Goal: Task Accomplishment & Management: Complete application form

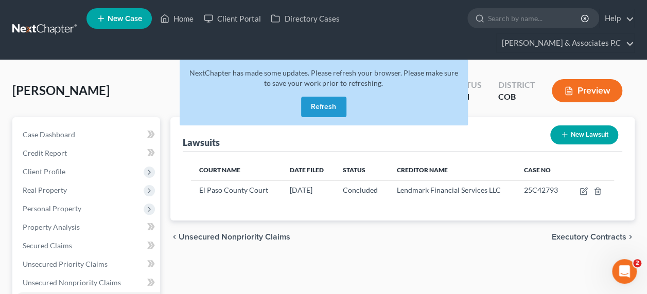
click at [322, 97] on button "Refresh" at bounding box center [323, 107] width 45 height 21
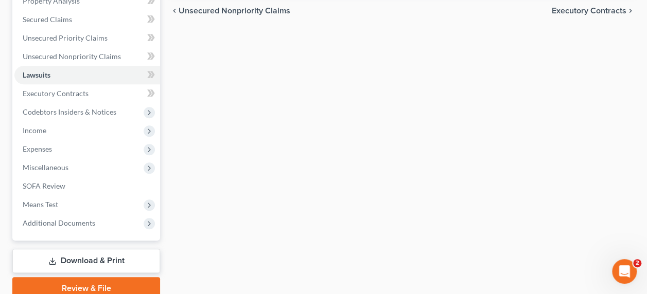
scroll to position [225, 0]
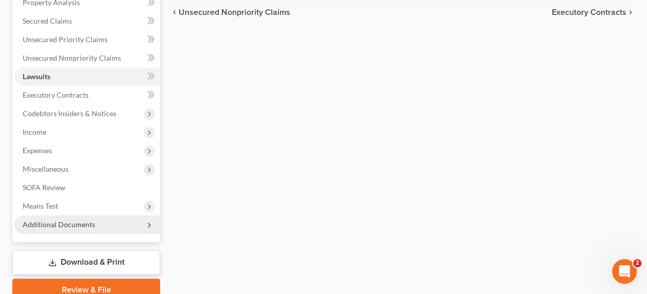
click at [67, 220] on span "Additional Documents" at bounding box center [59, 224] width 73 height 9
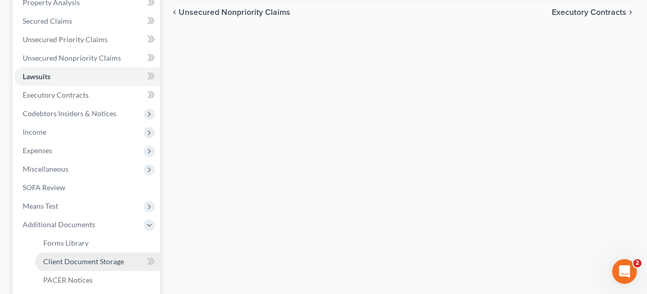
click at [81, 257] on span "Client Document Storage" at bounding box center [83, 261] width 81 height 9
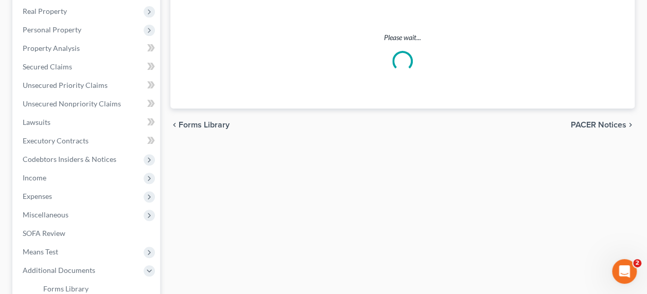
select select "5"
select select "28"
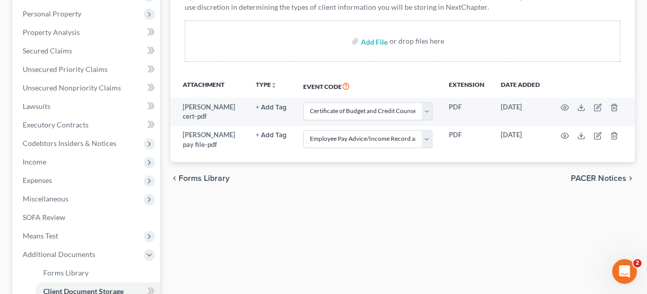
scroll to position [198, 0]
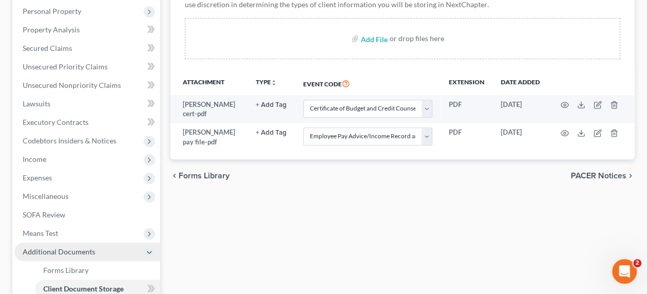
click at [79, 243] on span "Additional Documents" at bounding box center [87, 252] width 146 height 19
click at [76, 247] on span "Additional Documents" at bounding box center [59, 251] width 73 height 9
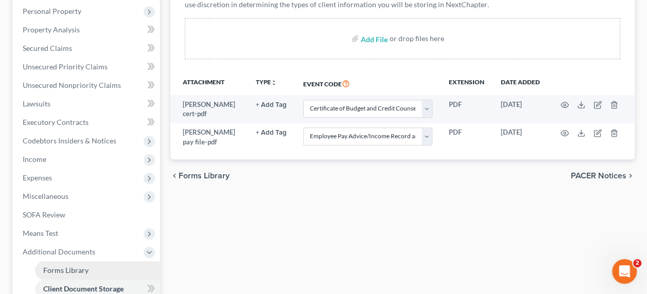
click at [76, 266] on span "Forms Library" at bounding box center [65, 270] width 45 height 9
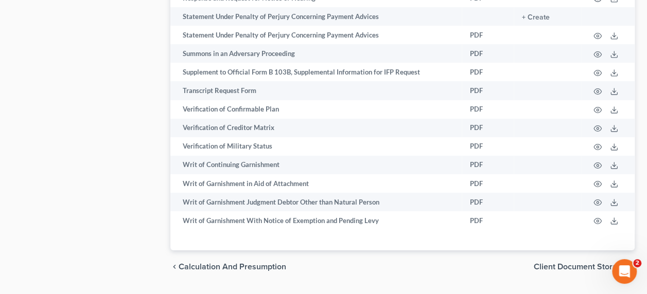
scroll to position [1138, 0]
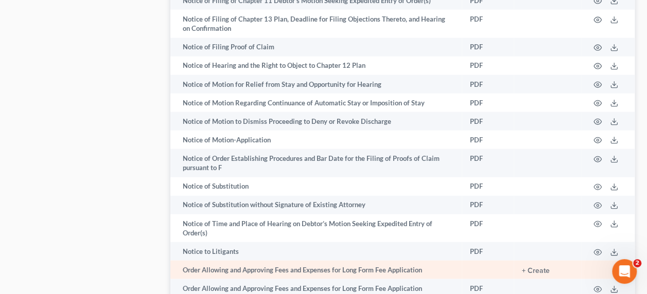
click at [573, 261] on td "+ Create" at bounding box center [546, 270] width 67 height 19
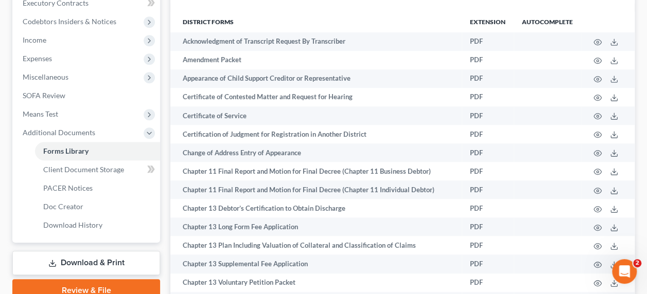
scroll to position [315, 0]
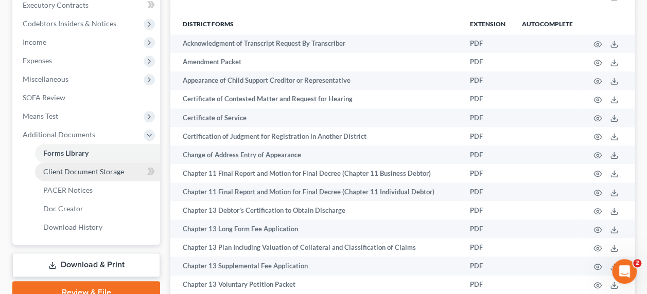
click at [111, 163] on link "Client Document Storage" at bounding box center [97, 172] width 125 height 19
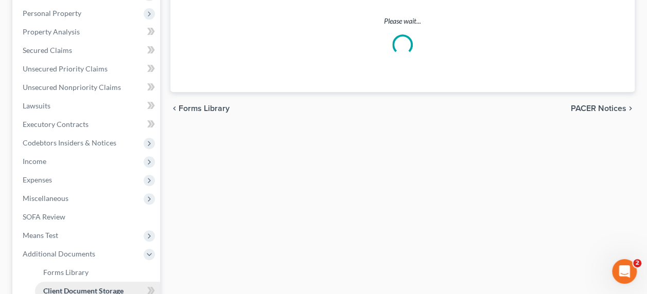
select select "5"
select select "28"
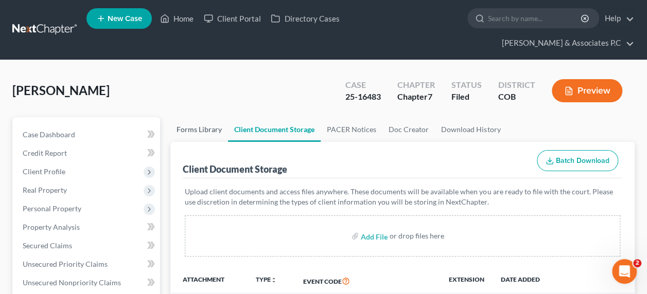
click at [189, 117] on link "Forms Library" at bounding box center [199, 129] width 58 height 25
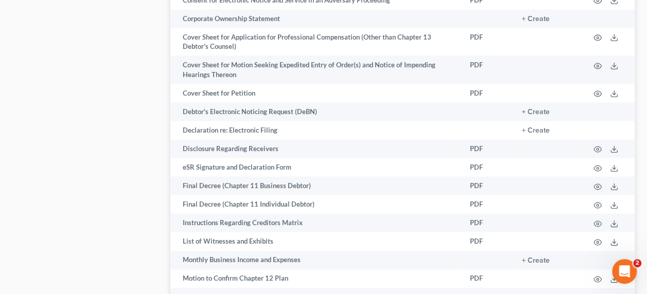
scroll to position [666, 0]
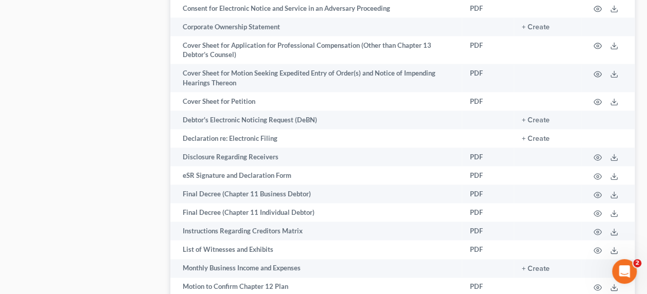
drag, startPoint x: 638, startPoint y: 100, endPoint x: 638, endPoint y: 105, distance: 5.7
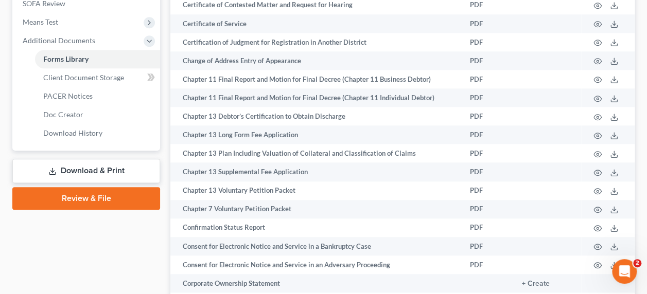
scroll to position [422, 0]
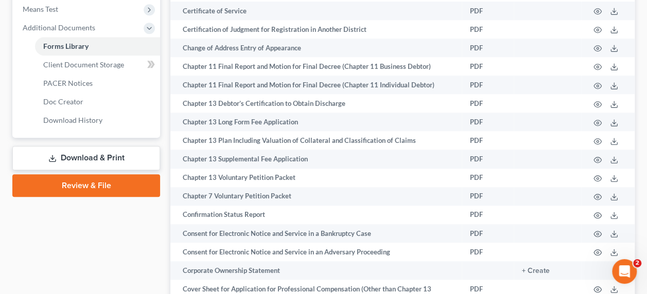
click at [90, 174] on link "Review & File" at bounding box center [86, 185] width 148 height 23
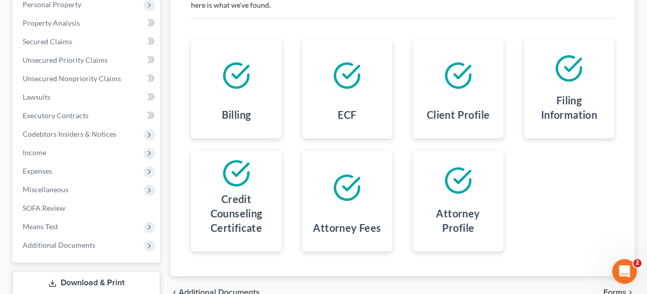
scroll to position [251, 0]
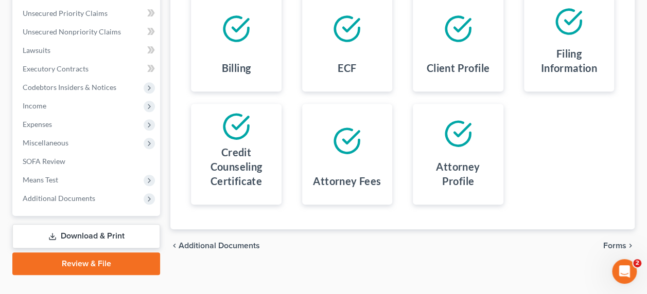
click at [195, 242] on span "Additional Documents" at bounding box center [218, 246] width 81 height 8
select select "5"
select select "28"
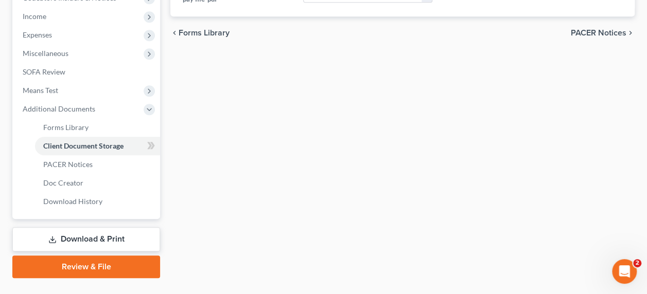
scroll to position [344, 0]
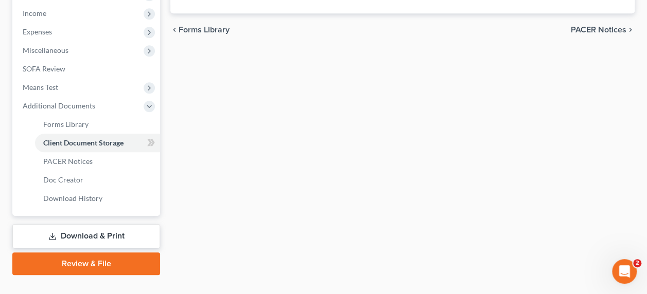
click at [110, 224] on link "Download & Print" at bounding box center [86, 236] width 148 height 24
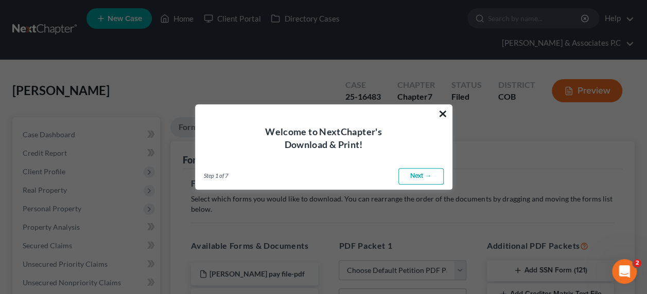
click at [444, 114] on button "×" at bounding box center [443, 113] width 10 height 16
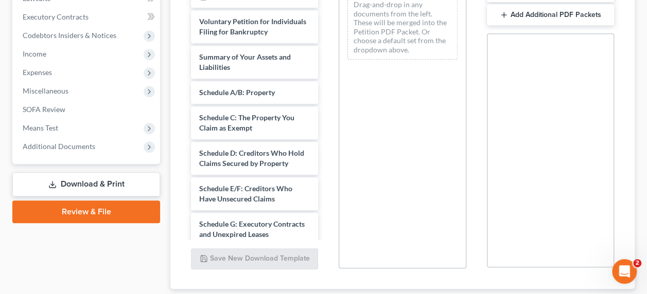
scroll to position [299, 0]
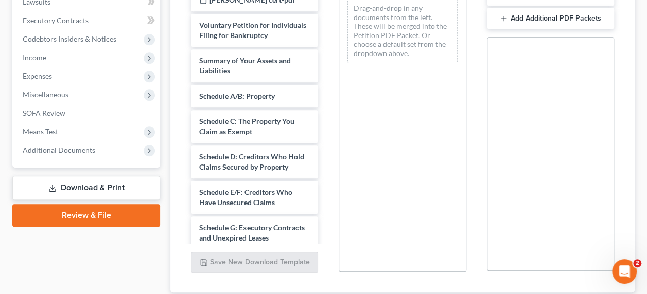
click at [85, 204] on link "Review & File" at bounding box center [86, 215] width 148 height 23
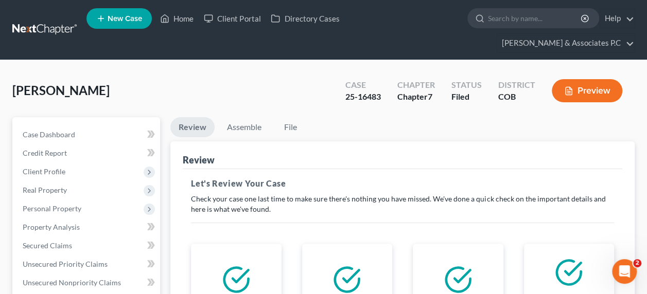
drag, startPoint x: 646, startPoint y: 23, endPoint x: 632, endPoint y: 98, distance: 76.4
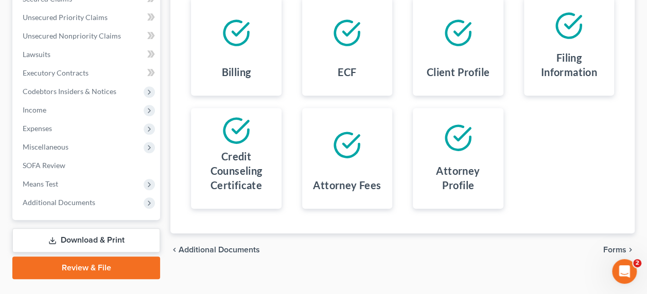
scroll to position [251, 0]
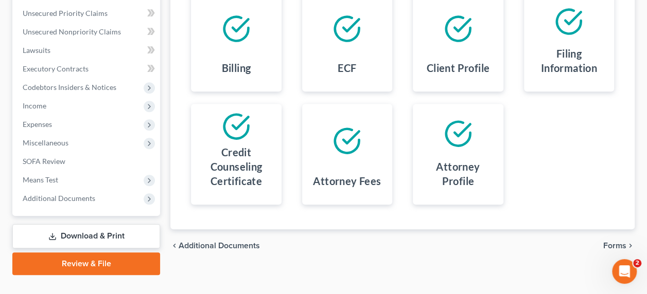
click at [614, 242] on span "Forms" at bounding box center [614, 246] width 23 height 8
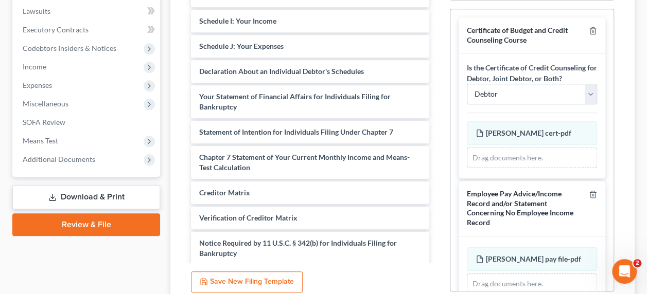
scroll to position [184, 0]
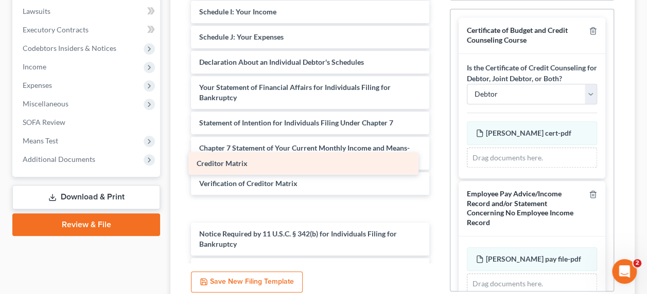
drag, startPoint x: 416, startPoint y: 170, endPoint x: 417, endPoint y: 165, distance: 5.2
click at [417, 165] on div "Creditor Matrix Voluntary Petition for Individuals Filing for Bankruptcy Summar…" at bounding box center [310, 40] width 255 height 482
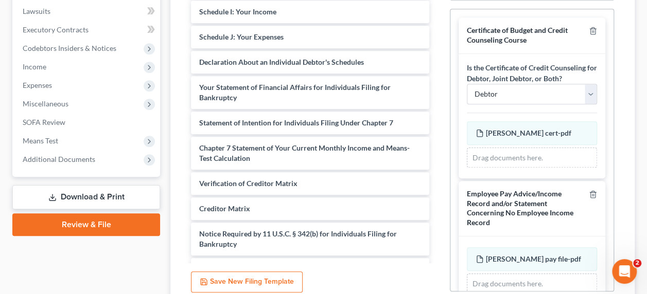
scroll to position [204, 0]
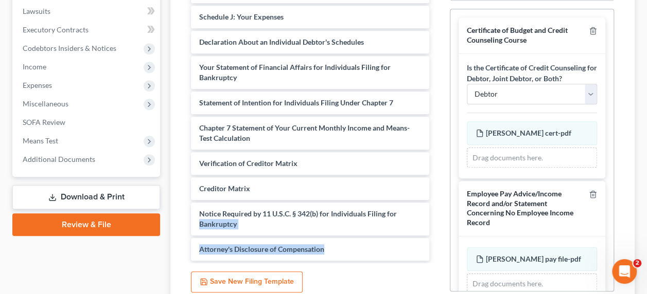
drag, startPoint x: 429, startPoint y: 222, endPoint x: 431, endPoint y: 188, distance: 33.5
click at [431, 188] on div "Voluntary Petition for Individuals Filing for Bankruptcy Summary of Your Assets…" at bounding box center [310, 121] width 255 height 283
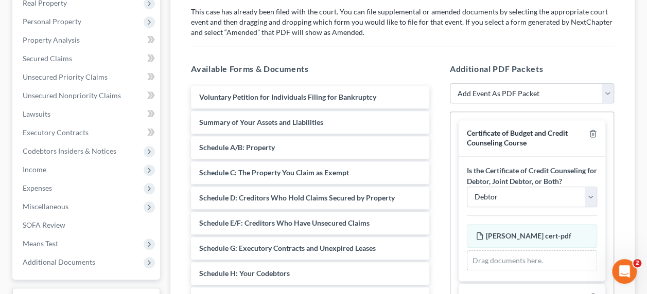
scroll to position [186, 0]
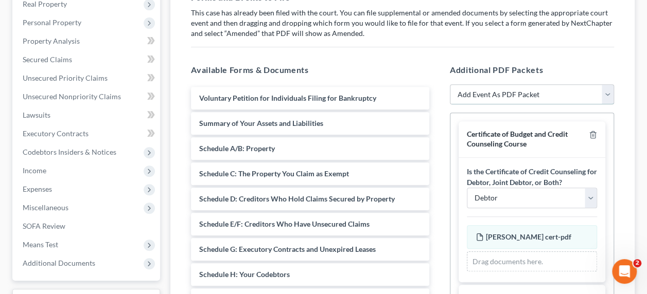
click at [604, 84] on select "Add Event As PDF Packet 1009-1.1 Notice of Amendments Amended Voluntary Petitio…" at bounding box center [532, 94] width 164 height 21
select select "7"
click at [450, 84] on select "Add Event As PDF Packet 1009-1.1 Notice of Amendments Amended Voluntary Petitio…" at bounding box center [532, 94] width 164 height 21
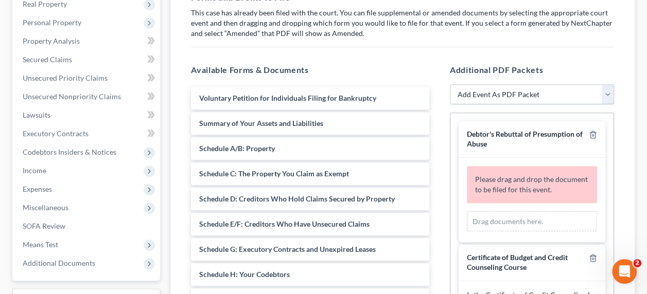
click at [609, 84] on select "Add Event As PDF Packet 1009-1.1 Notice of Amendments Amended Voluntary Petitio…" at bounding box center [532, 94] width 164 height 21
select select "23"
click at [450, 84] on select "Add Event As PDF Packet 1009-1.1 Notice of Amendments Amended Voluntary Petitio…" at bounding box center [532, 94] width 164 height 21
select select
click at [603, 84] on select "Add Event As PDF Packet 1009-1.1 Notice of Amendments Amended Voluntary Petitio…" at bounding box center [532, 94] width 164 height 21
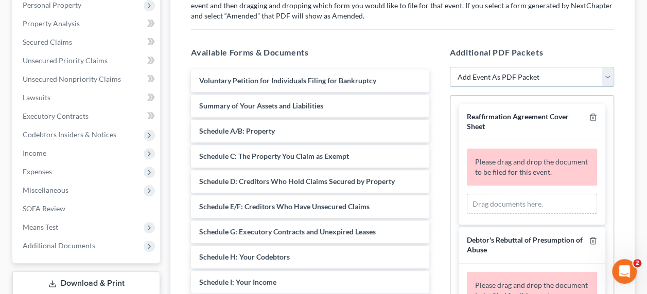
scroll to position [206, 0]
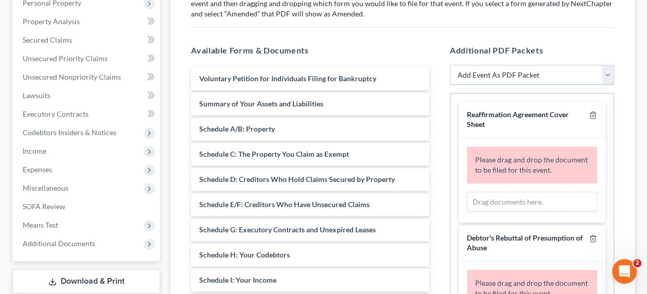
click at [609, 65] on select "Add Event As PDF Packet 1009-1.1 Notice of Amendments Amended Voluntary Petitio…" at bounding box center [532, 75] width 164 height 21
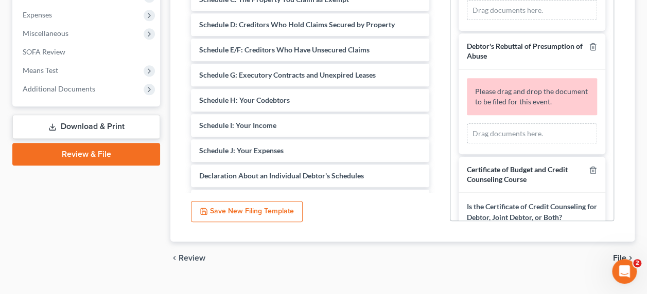
scroll to position [0, 0]
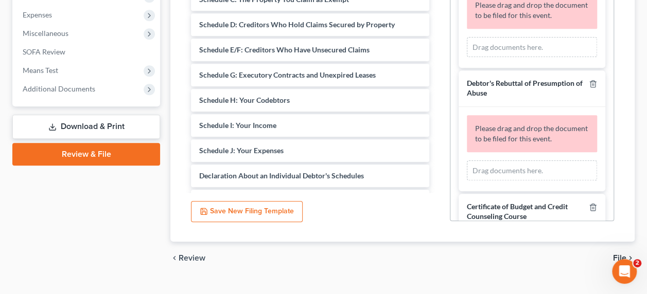
click at [78, 115] on link "Download & Print" at bounding box center [86, 127] width 148 height 24
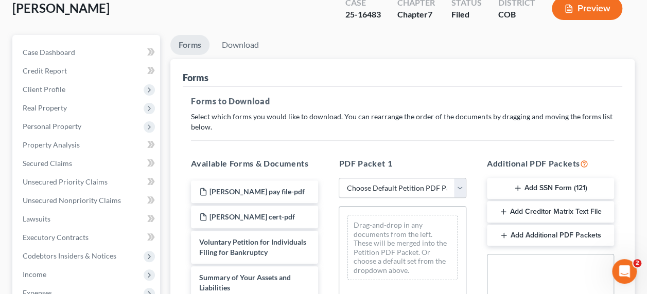
scroll to position [103, 0]
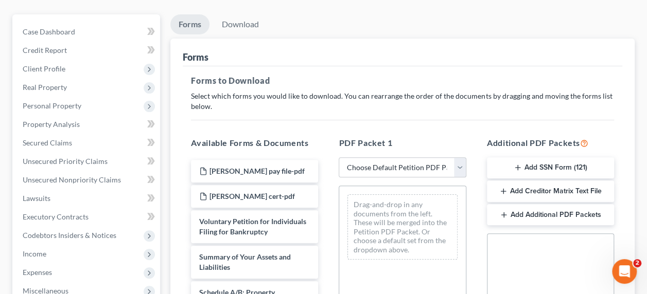
click at [532, 157] on button "Add SSN Form (121)" at bounding box center [550, 168] width 127 height 22
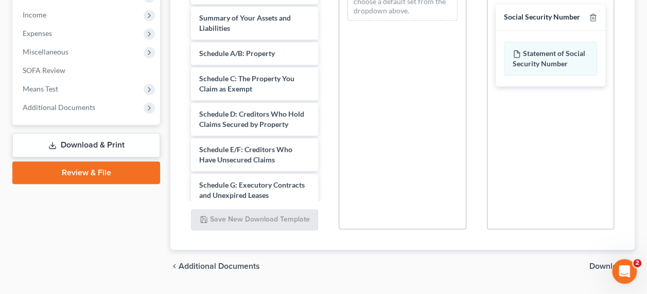
scroll to position [350, 0]
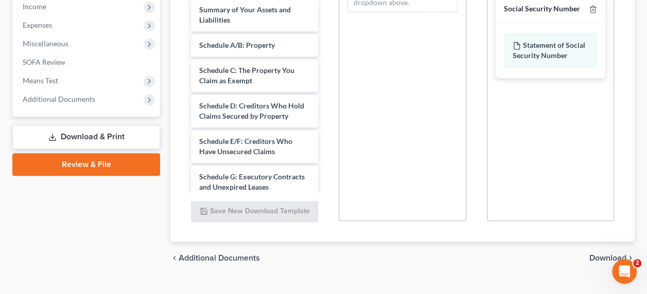
click at [601, 254] on span "Download" at bounding box center [607, 258] width 37 height 8
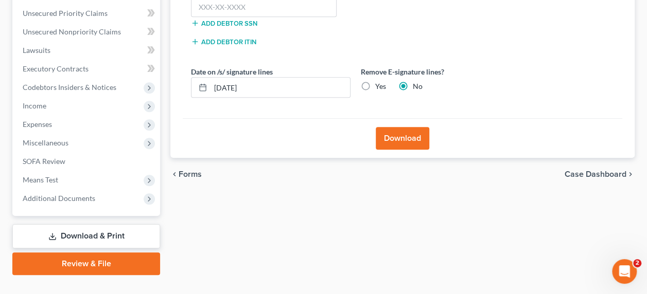
drag, startPoint x: 648, startPoint y: 147, endPoint x: 353, endPoint y: 193, distance: 298.9
click at [353, 193] on div "Forms Download Forms Forms to Download Select which forms you would like to dow…" at bounding box center [402, 70] width 474 height 409
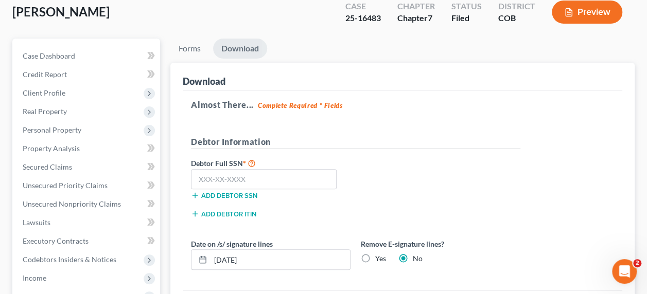
scroll to position [69, 0]
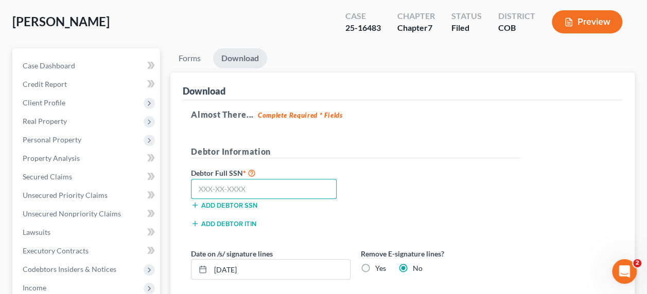
click at [203, 179] on input "text" at bounding box center [264, 189] width 146 height 21
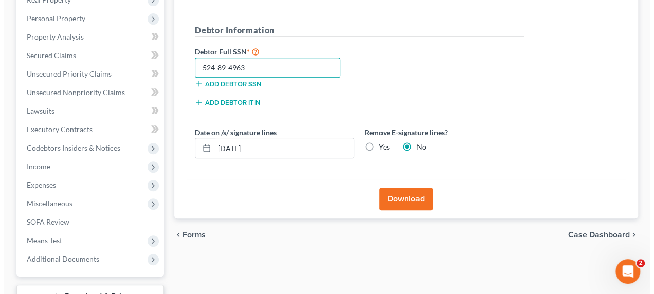
scroll to position [192, 0]
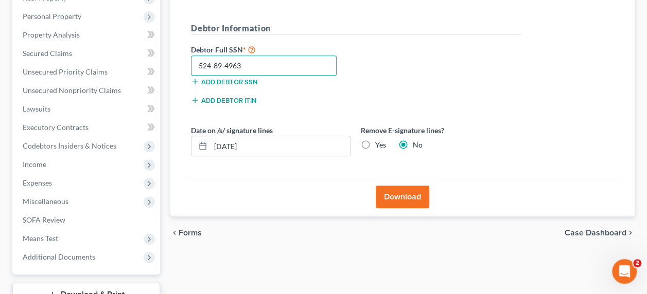
type input "524-89-4963"
click at [405, 186] on button "Download" at bounding box center [401, 197] width 53 height 23
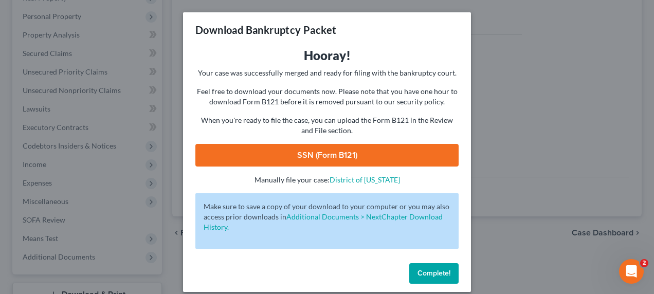
click at [427, 270] on span "Complete!" at bounding box center [434, 273] width 33 height 9
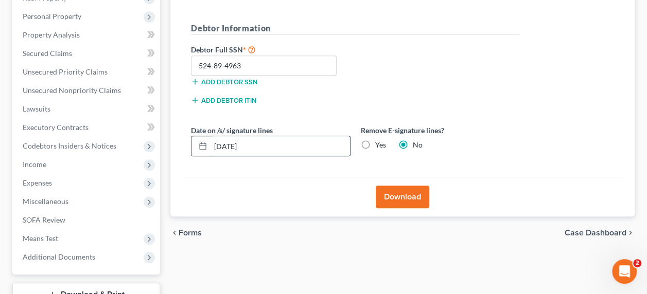
click at [234, 136] on input "10/09/2025" at bounding box center [279, 146] width 139 height 20
type input "10/07/2025"
click at [394, 186] on button "Download" at bounding box center [401, 197] width 53 height 23
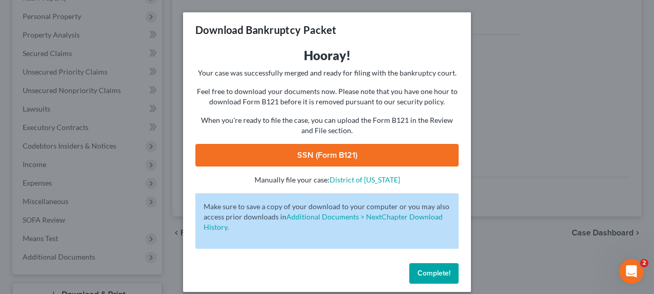
click at [349, 152] on link "SSN (Form B121)" at bounding box center [326, 155] width 263 height 23
